Goal: Use online tool/utility: Use online tool/utility

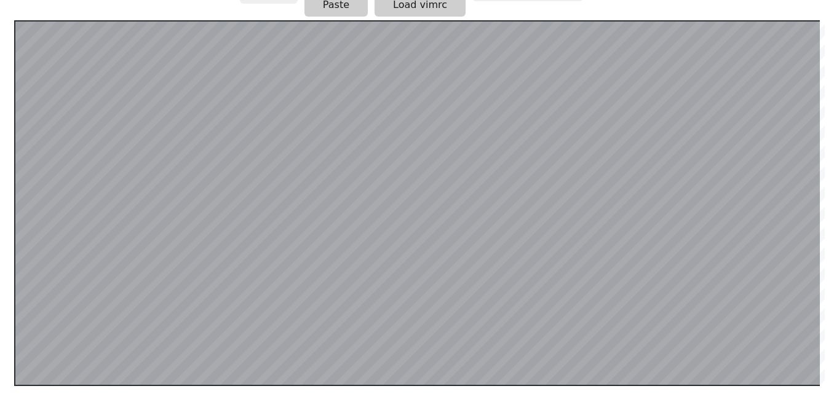
scroll to position [239, 0]
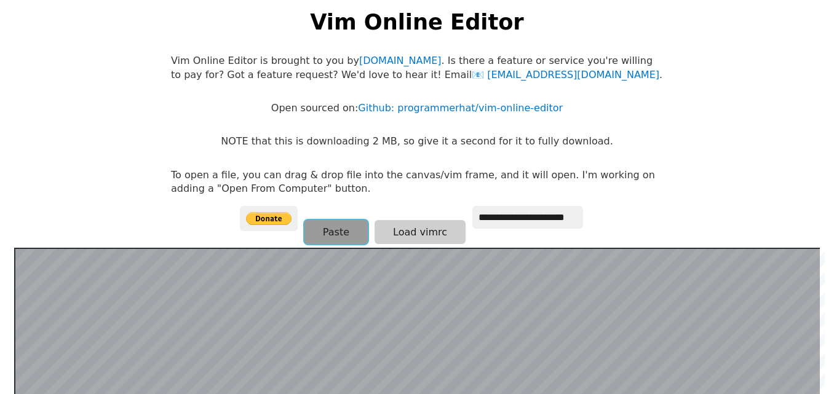
click at [319, 244] on button "Paste" at bounding box center [335, 232] width 63 height 24
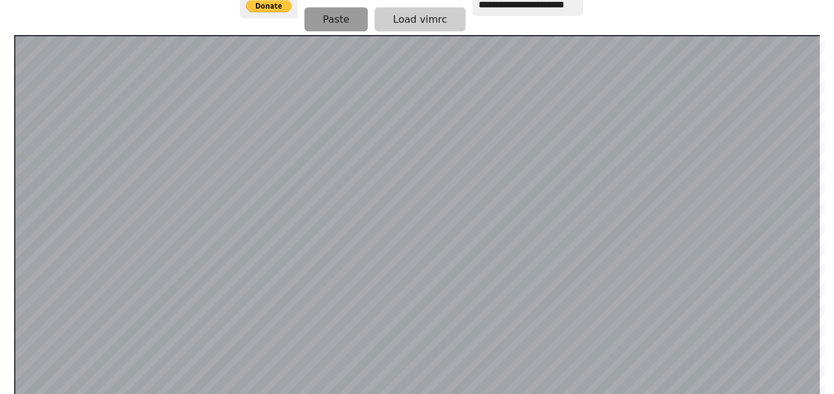
scroll to position [228, 0]
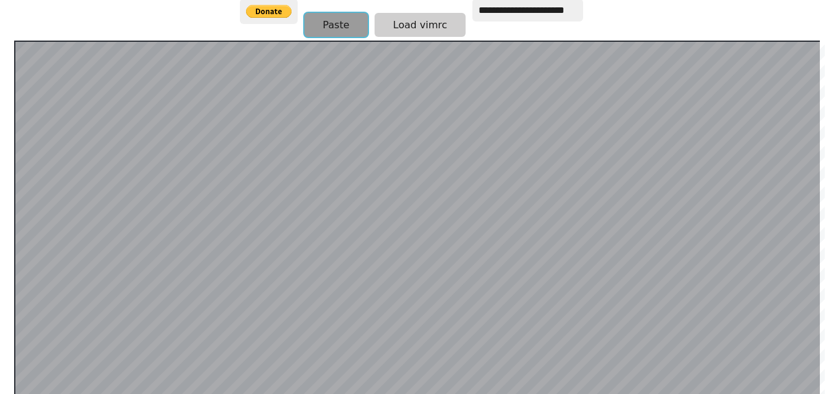
click at [324, 24] on button "Paste" at bounding box center [335, 25] width 63 height 24
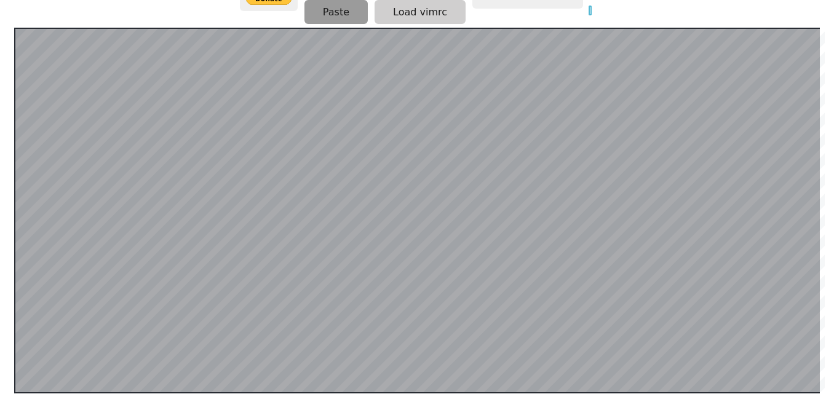
scroll to position [239, 0]
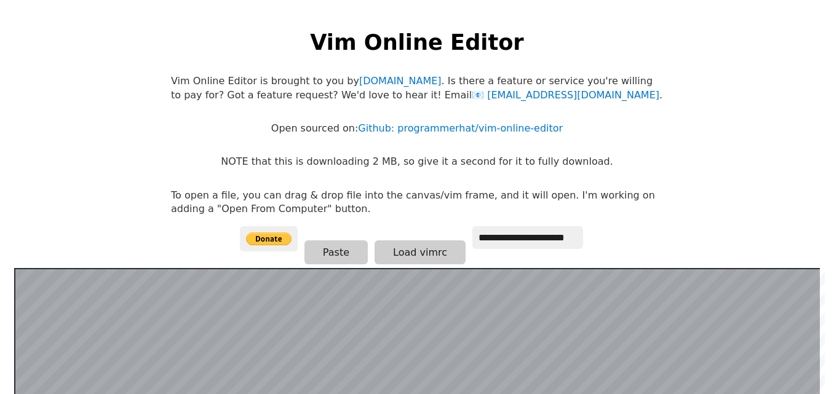
scroll to position [239, 0]
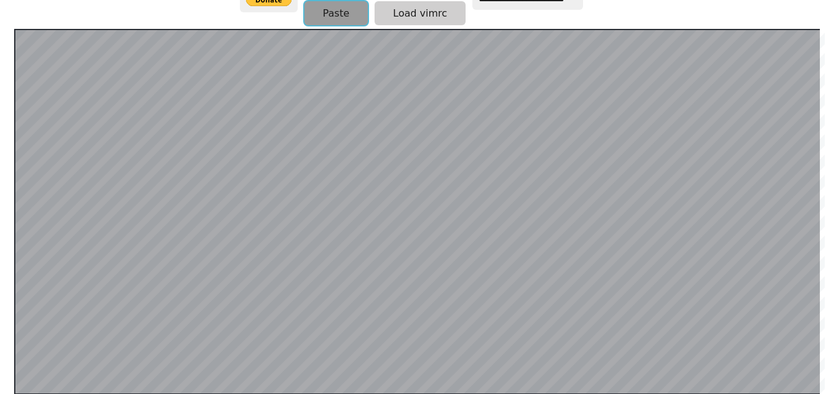
click at [333, 23] on button "Paste" at bounding box center [335, 13] width 63 height 24
